Goal: Task Accomplishment & Management: Manage account settings

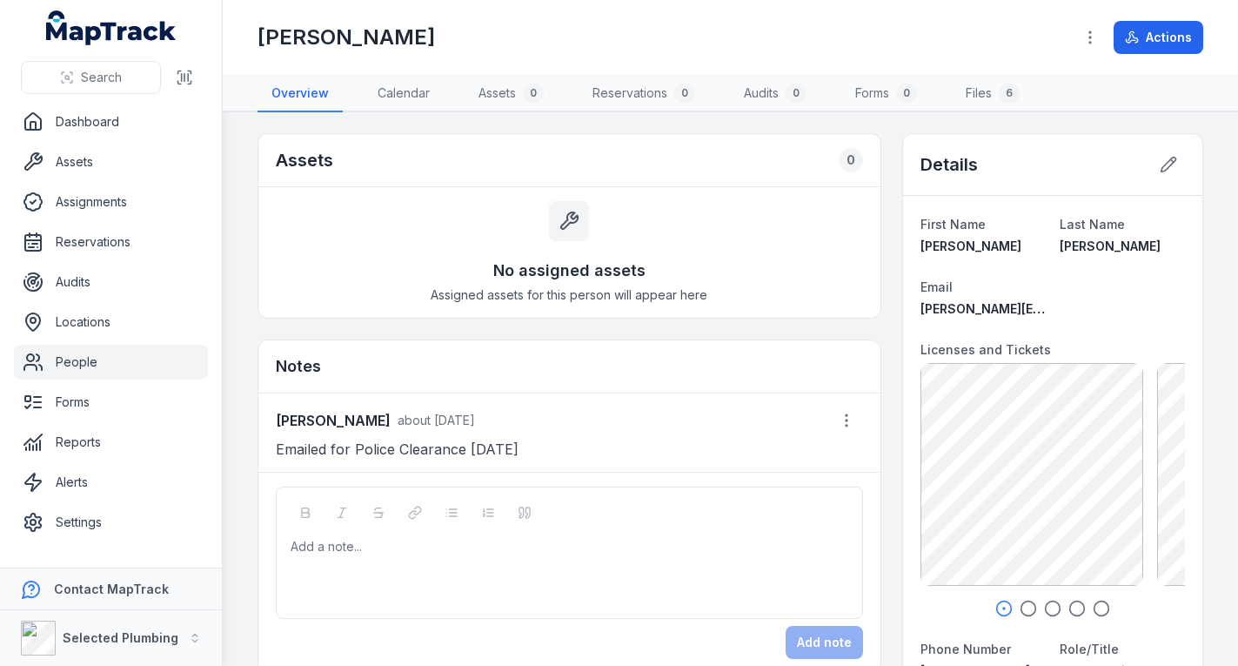
click at [109, 355] on link "People" at bounding box center [111, 362] width 194 height 35
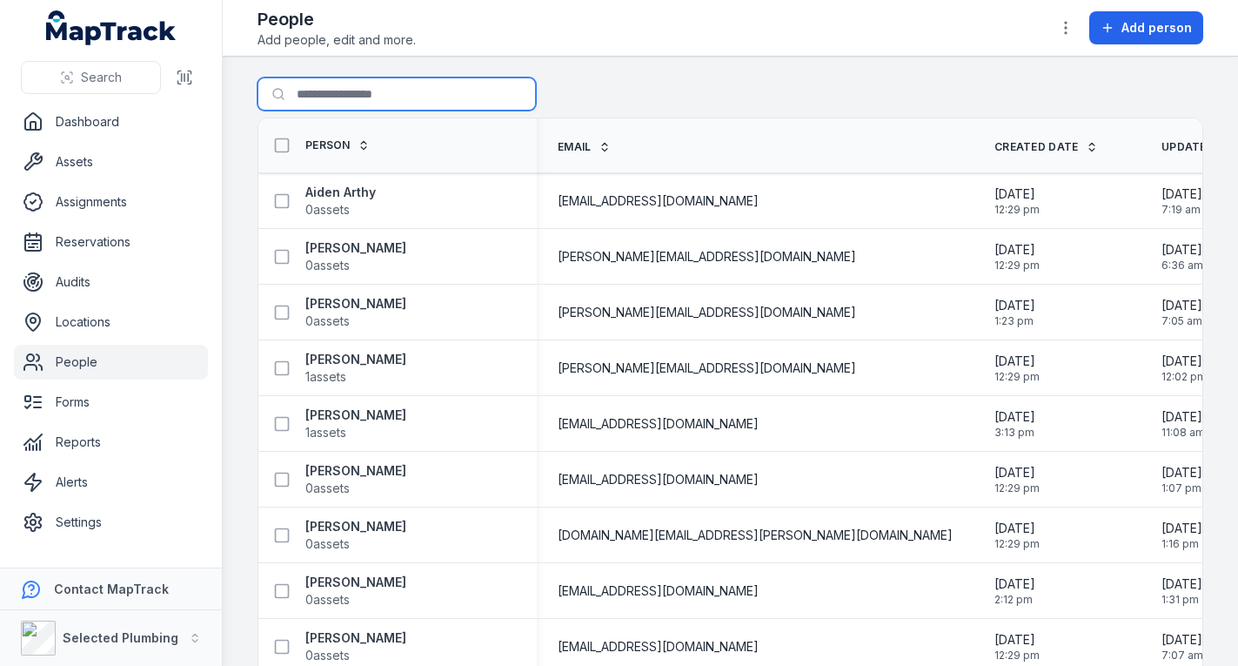
click at [406, 90] on input "Search for people" at bounding box center [397, 93] width 278 height 33
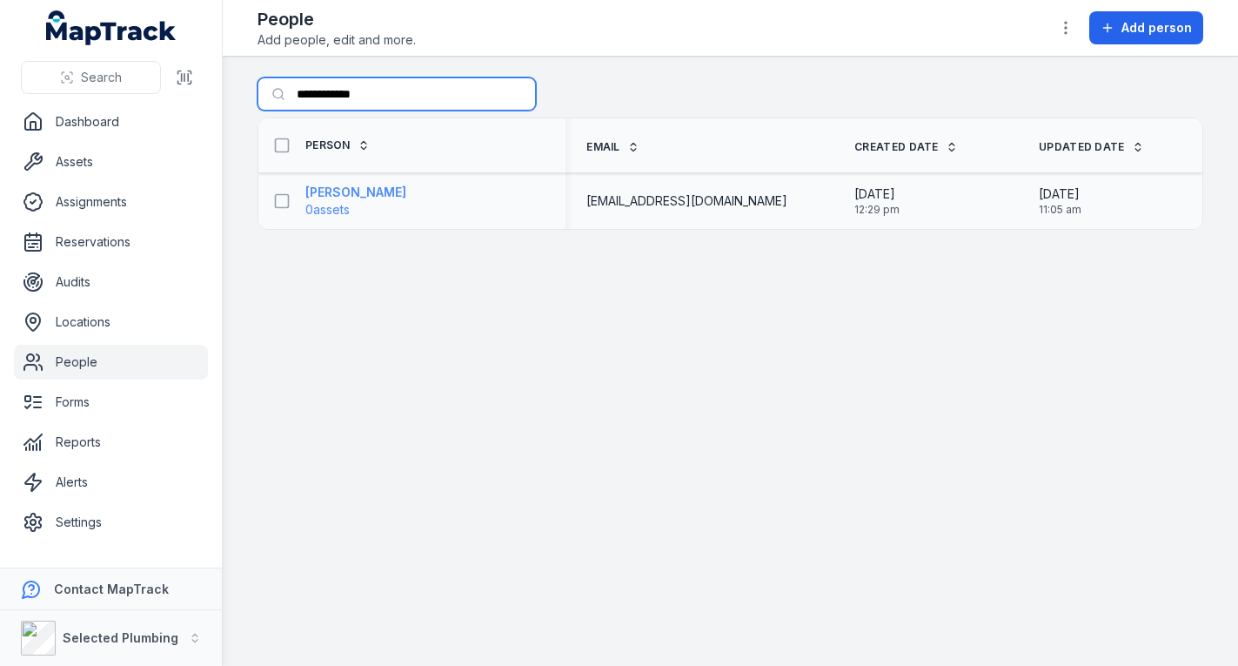
type input "**********"
drag, startPoint x: 365, startPoint y: 189, endPoint x: 378, endPoint y: 188, distance: 12.2
click at [366, 189] on strong "[PERSON_NAME]" at bounding box center [355, 192] width 101 height 17
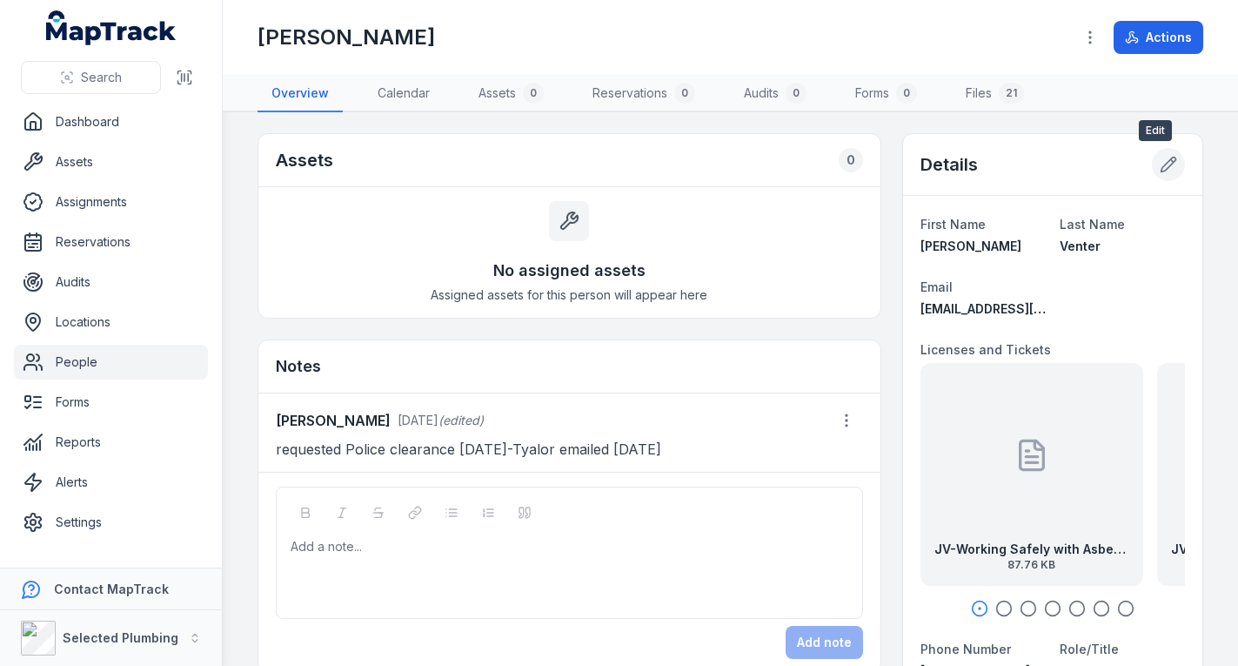
click at [1160, 158] on icon at bounding box center [1168, 164] width 17 height 17
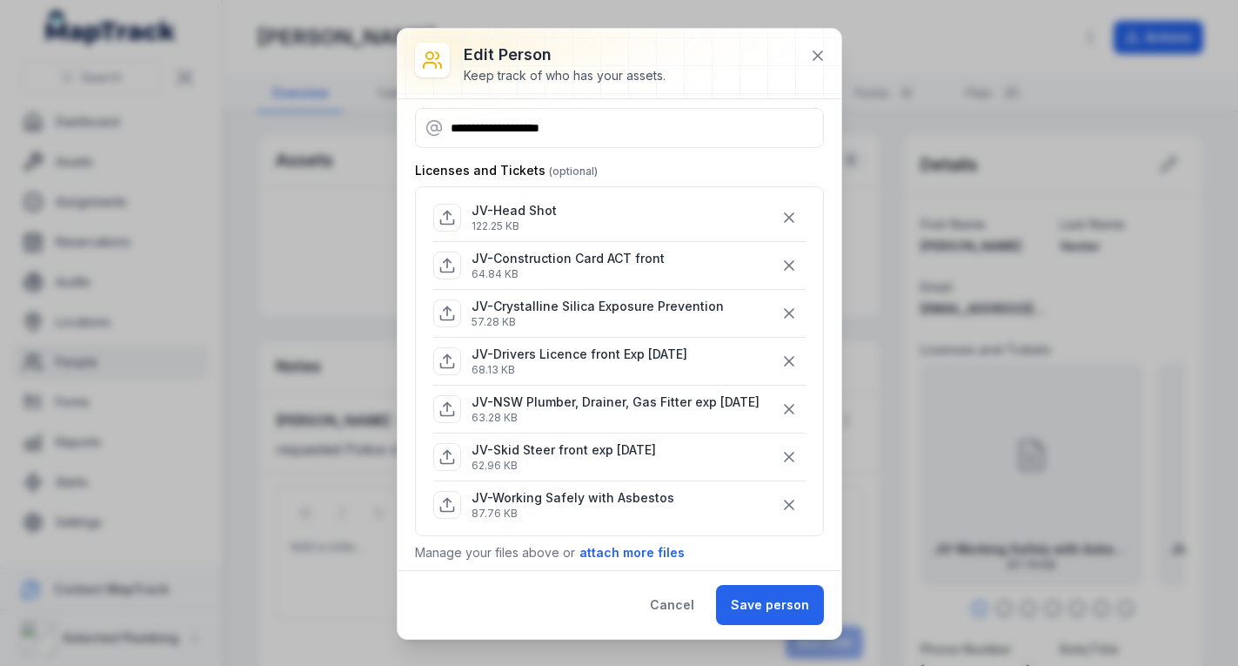
scroll to position [76, 0]
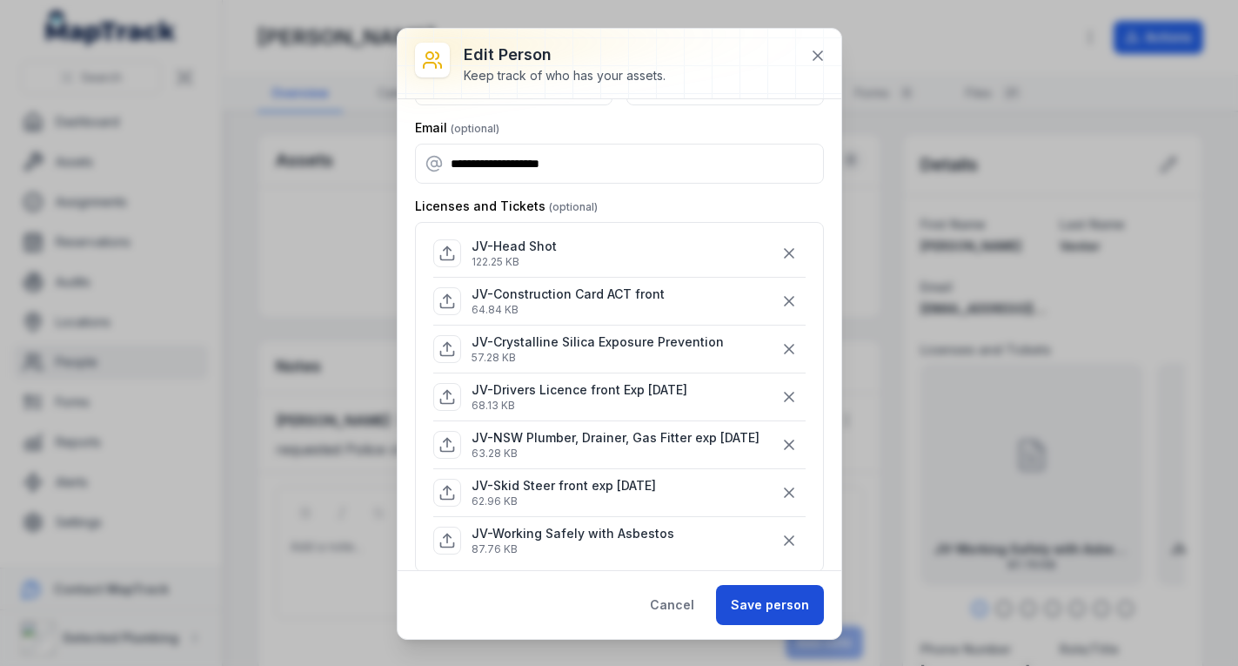
click at [756, 598] on button "Save person" at bounding box center [770, 605] width 108 height 40
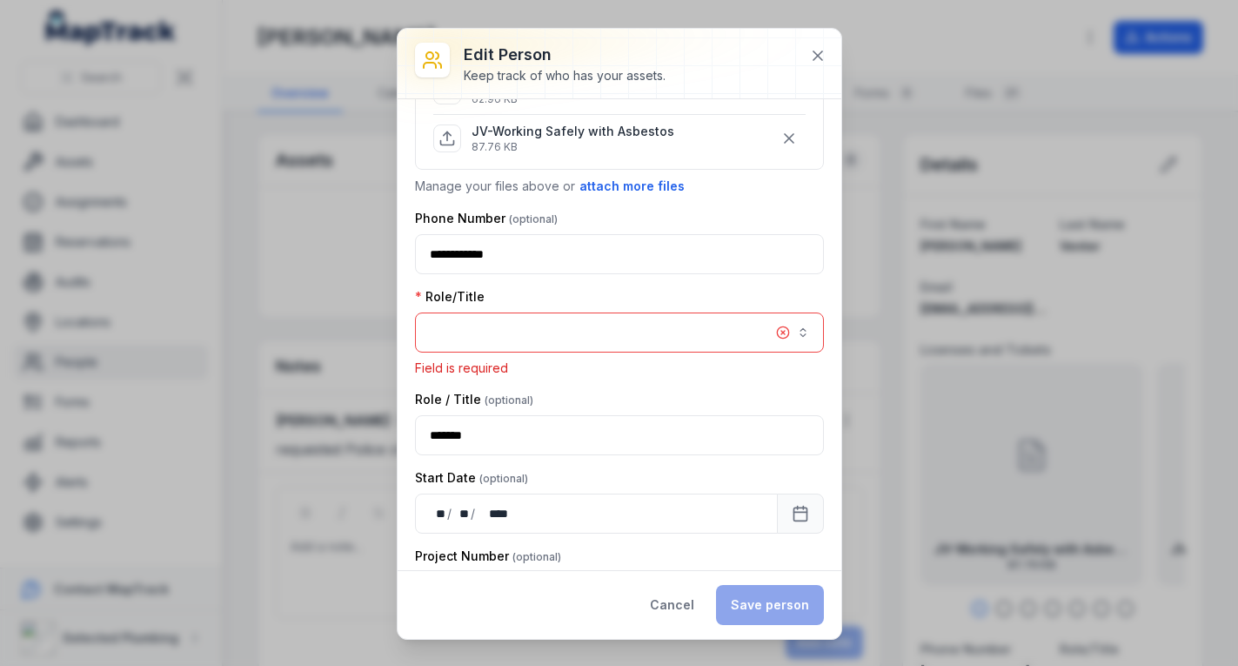
scroll to position [492, 0]
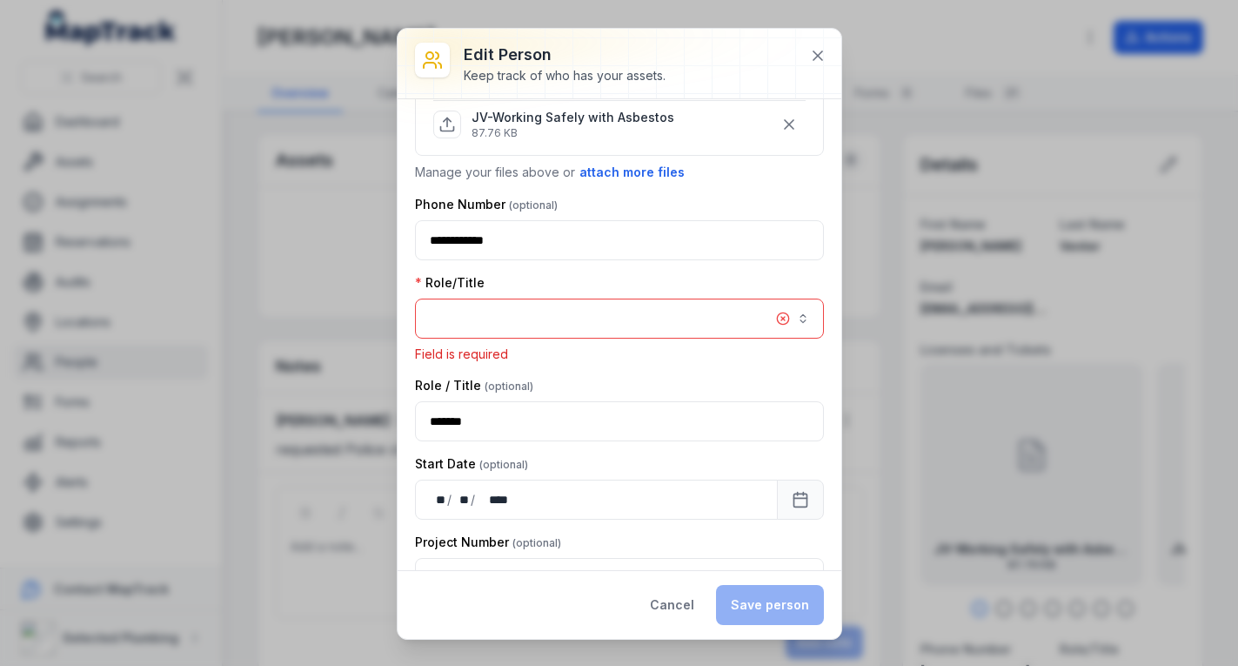
click at [579, 332] on button "button" at bounding box center [619, 318] width 409 height 40
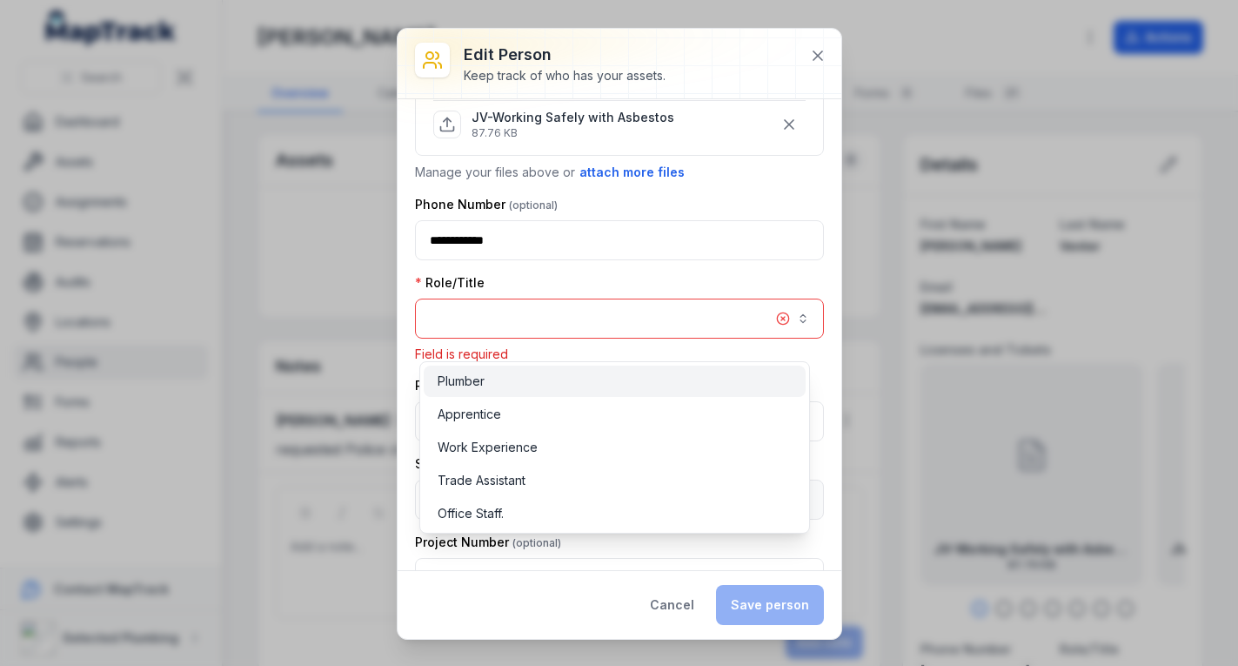
click at [530, 377] on div "Plumber" at bounding box center [615, 380] width 354 height 17
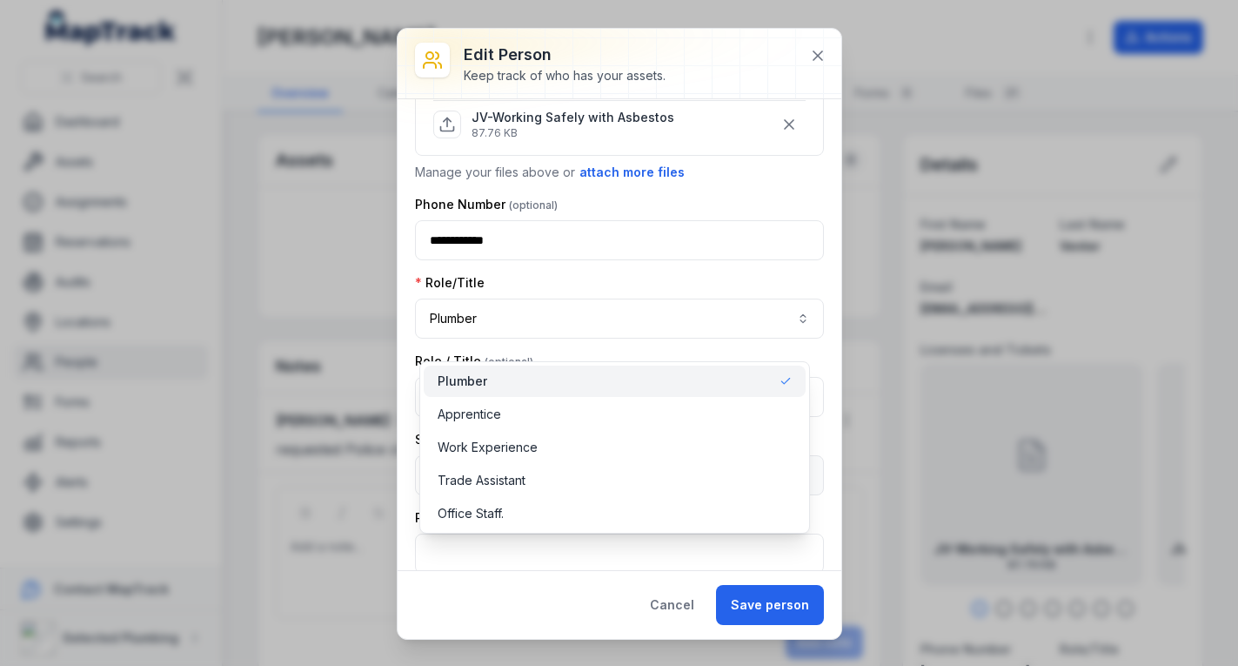
drag, startPoint x: 605, startPoint y: 619, endPoint x: 616, endPoint y: 613, distance: 12.8
click at [611, 615] on div "**********" at bounding box center [620, 334] width 444 height 610
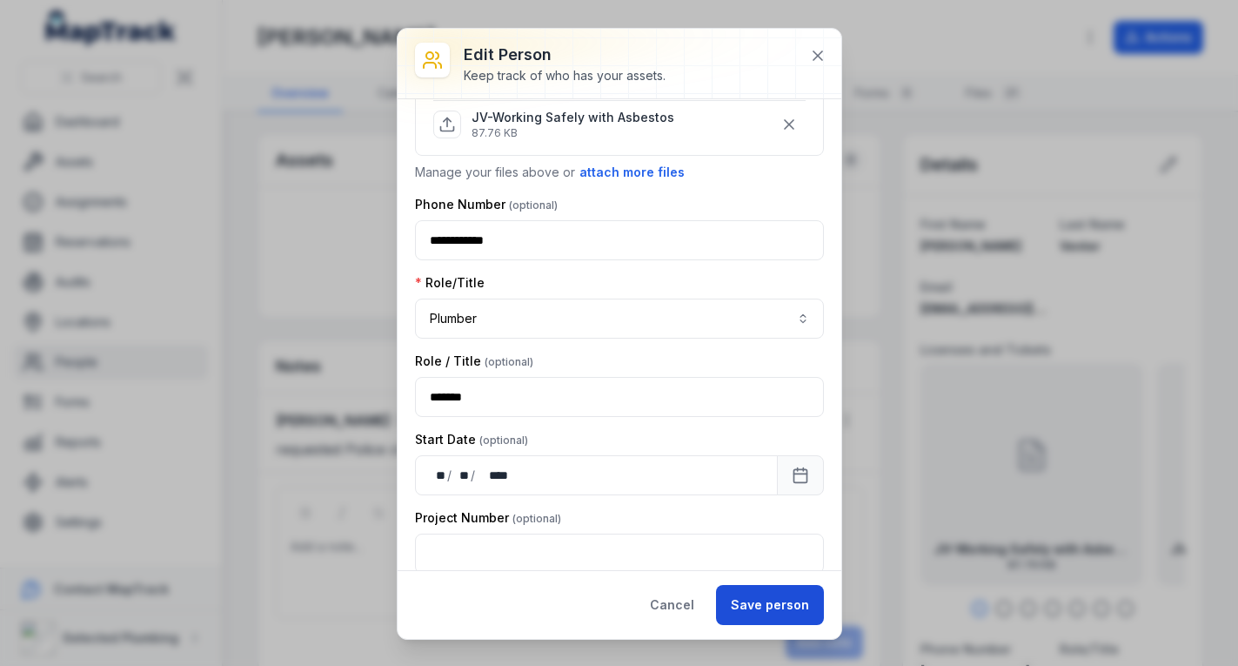
click at [755, 602] on button "Save person" at bounding box center [770, 605] width 108 height 40
